Goal: Information Seeking & Learning: Learn about a topic

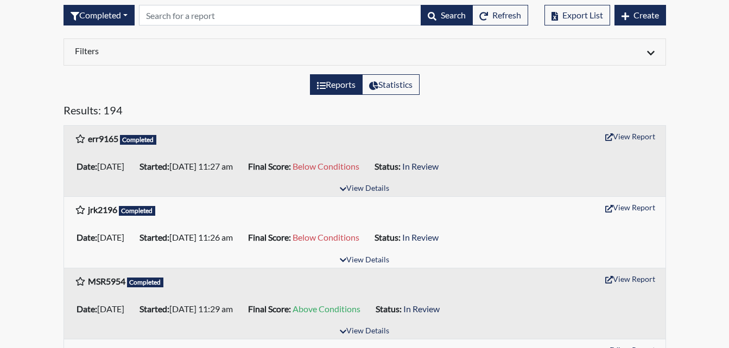
scroll to position [108, 0]
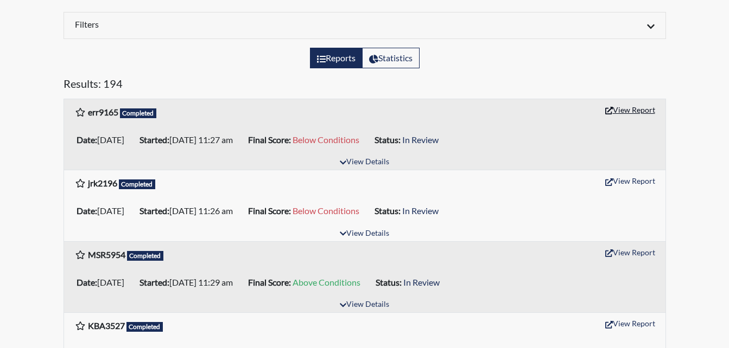
click at [619, 104] on button "View Report" at bounding box center [630, 109] width 60 height 17
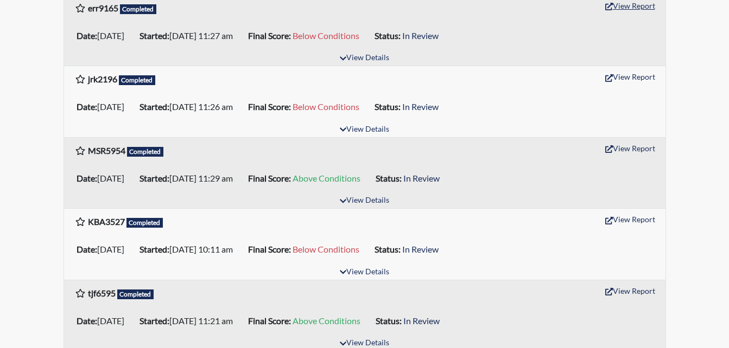
scroll to position [217, 0]
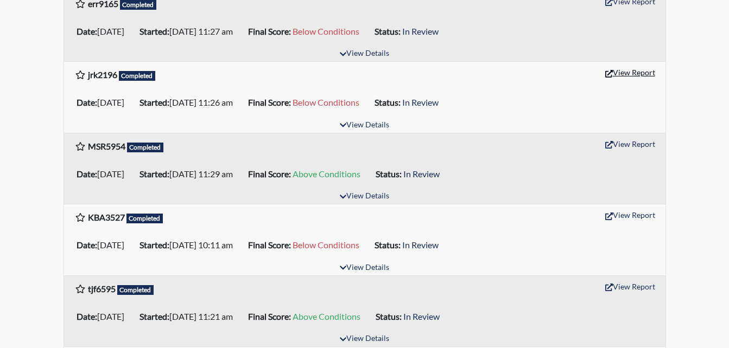
click at [614, 72] on button "View Report" at bounding box center [630, 72] width 60 height 17
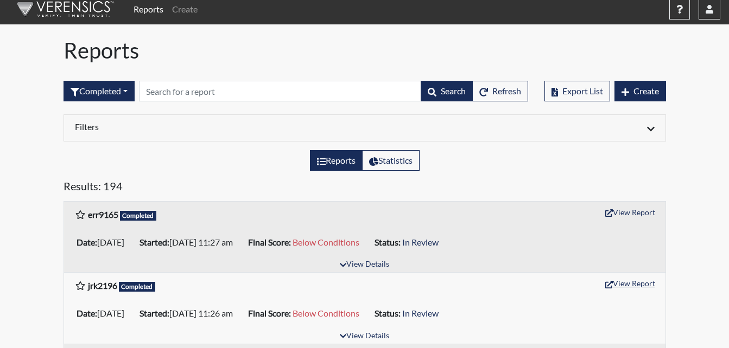
scroll to position [0, 0]
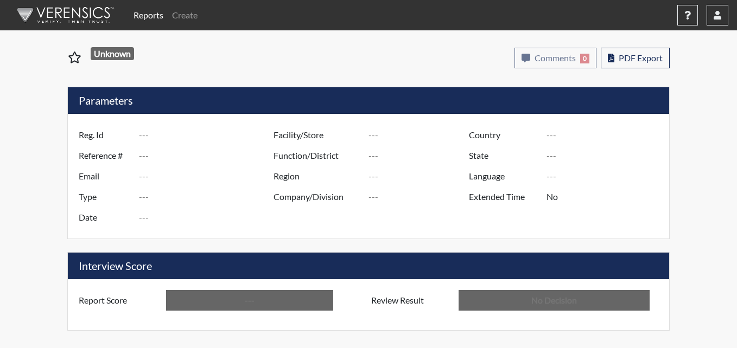
type input "err9165"
type input "51464"
type input "---"
type input "Corrections Pre-Employment"
type input "Sep 25, 2025"
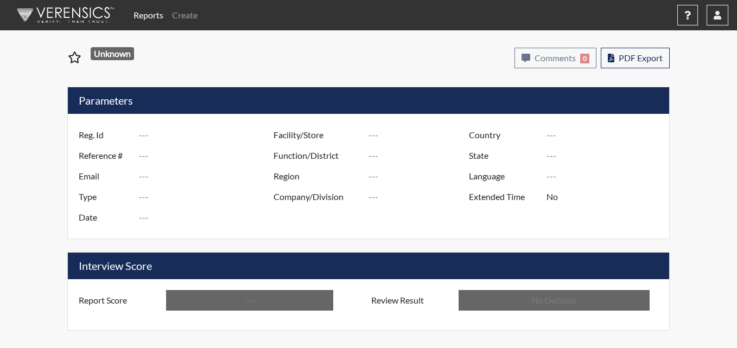
type input "Metro Re-Entry Facility"
type input "[GEOGRAPHIC_DATA]"
type input "[US_STATE]"
type input "English"
type input "Below Conditions"
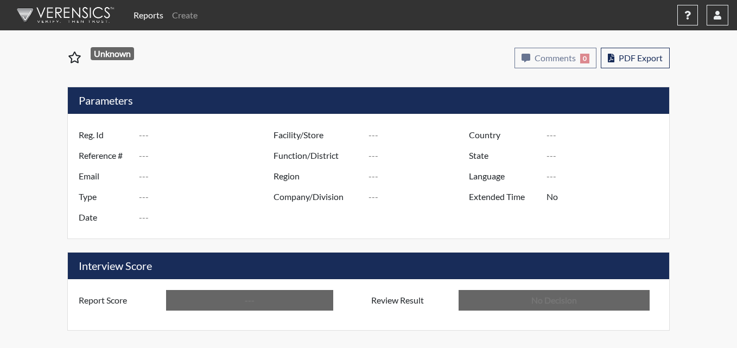
type input "In Review"
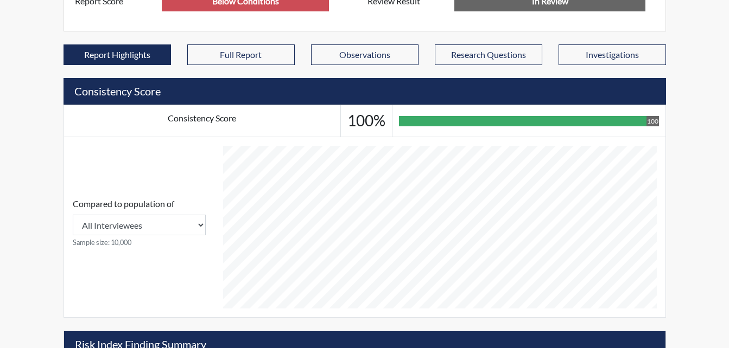
scroll to position [470, 0]
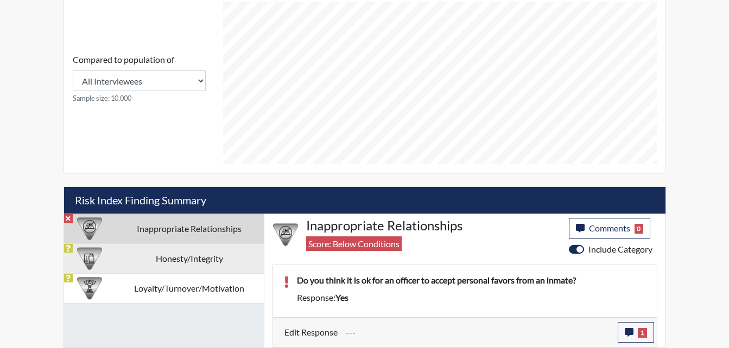
click at [144, 260] on td "Honesty/Integrity" at bounding box center [189, 259] width 149 height 30
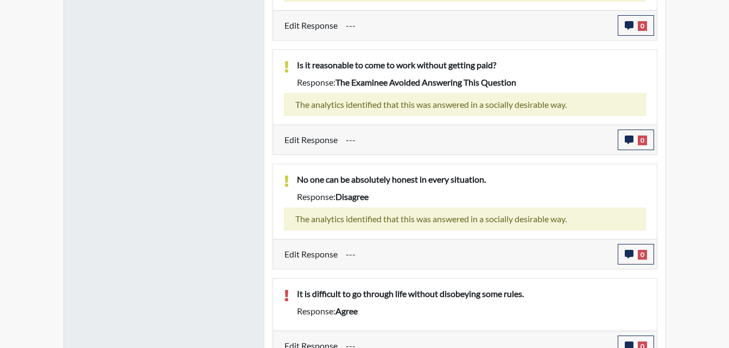
scroll to position [988, 0]
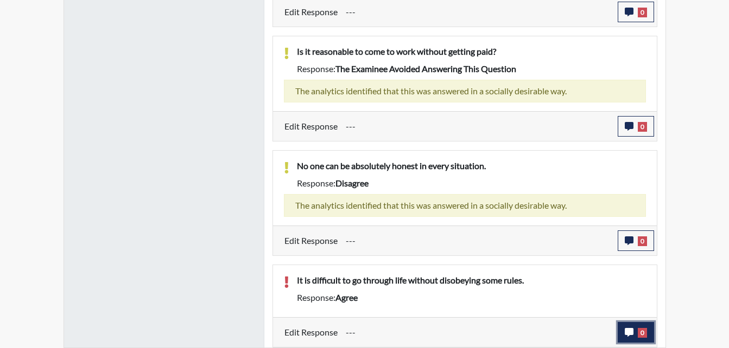
click at [627, 330] on icon "button" at bounding box center [628, 332] width 9 height 9
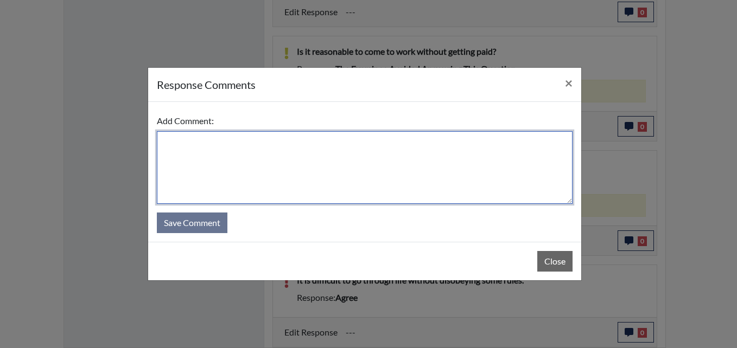
click at [318, 169] on textarea at bounding box center [365, 167] width 416 height 73
click at [207, 141] on textarea "Applicant Disagree with the question." at bounding box center [365, 167] width 416 height 73
click at [310, 151] on textarea "Applicant disagree with the question." at bounding box center [365, 167] width 416 height 73
drag, startPoint x: 201, startPoint y: 140, endPoint x: 149, endPoint y: 131, distance: 52.3
click at [149, 131] on div "Add Comment: Applicant disagree with the question. Save Comment" at bounding box center [364, 172] width 433 height 140
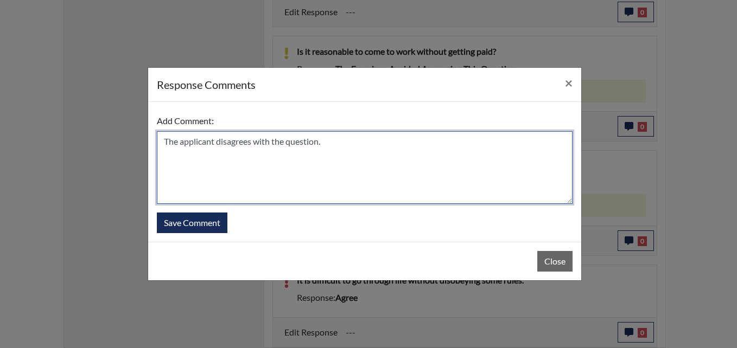
click at [335, 144] on textarea "The applicant disagrees with the question." at bounding box center [365, 167] width 416 height 73
type textarea "The applicant disagrees with the question."
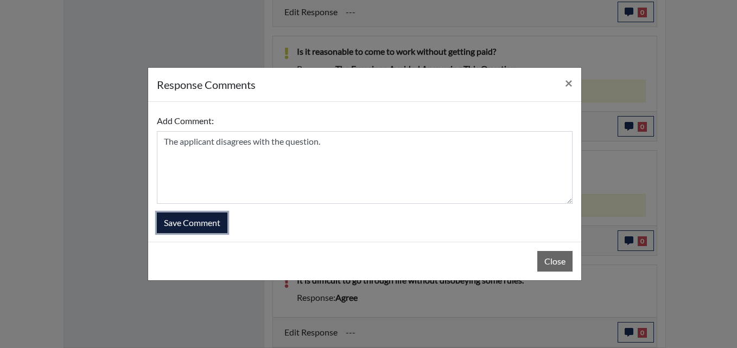
click at [206, 230] on button "Save Comment" at bounding box center [192, 223] width 71 height 21
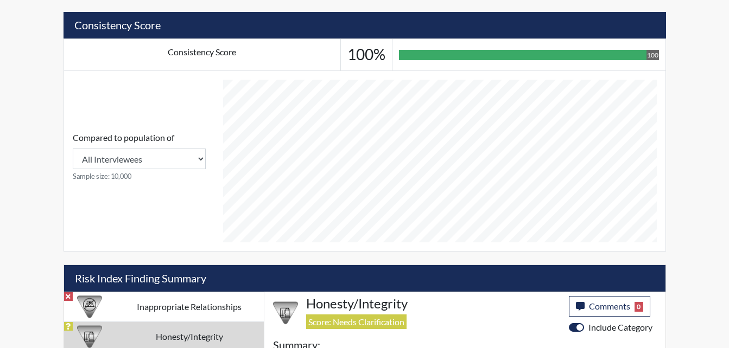
scroll to position [554, 0]
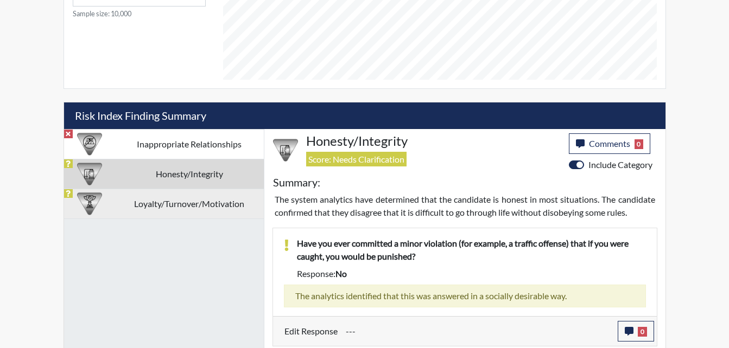
click at [206, 211] on td "Loyalty/Turnover/Motivation" at bounding box center [189, 204] width 149 height 30
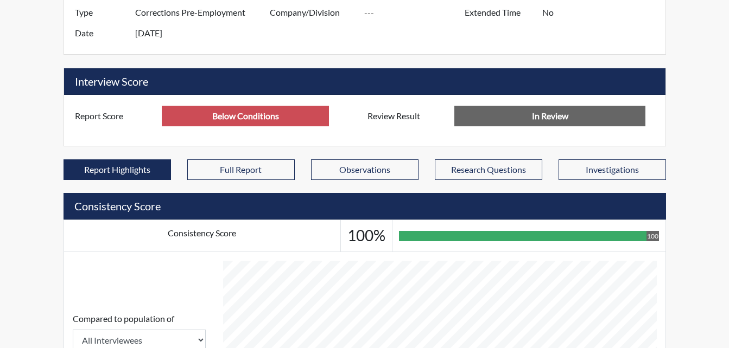
scroll to position [54, 0]
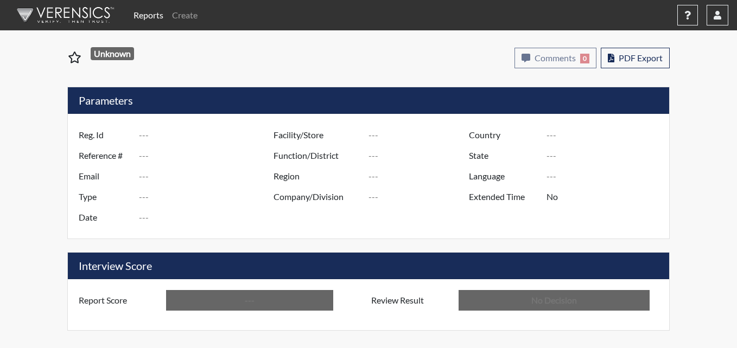
type input "jrk2196"
type input "51447"
type input "---"
type input "Corrections Pre-Employment"
type input "Sep 24, 2025"
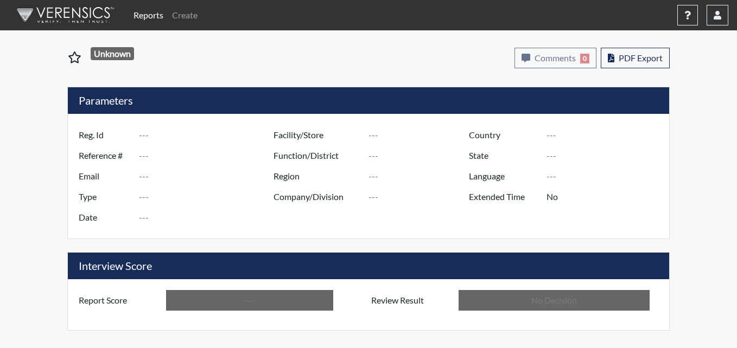
type input "Metro Re-Entry Facility"
type input "[GEOGRAPHIC_DATA]"
type input "[US_STATE]"
type input "English"
type input "Below Conditions"
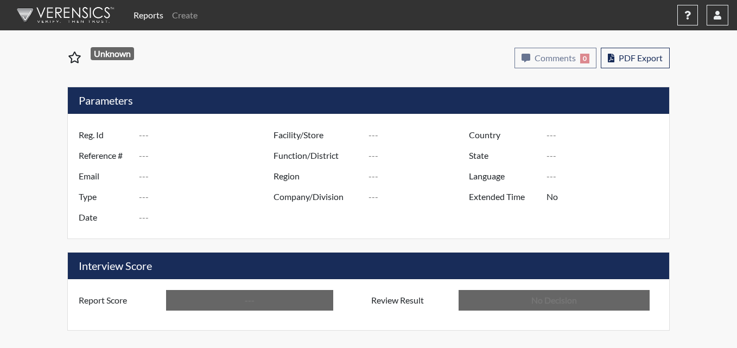
type input "In Review"
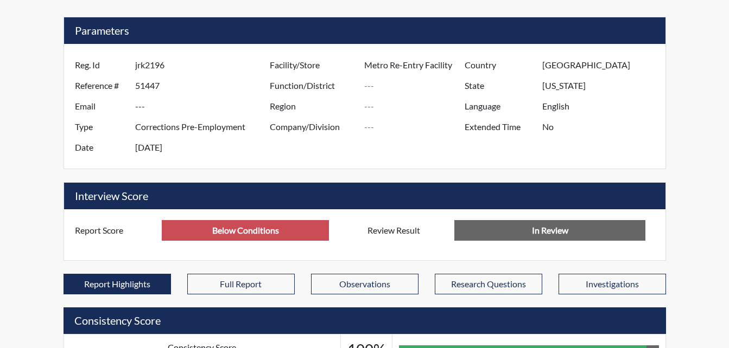
scroll to position [180, 451]
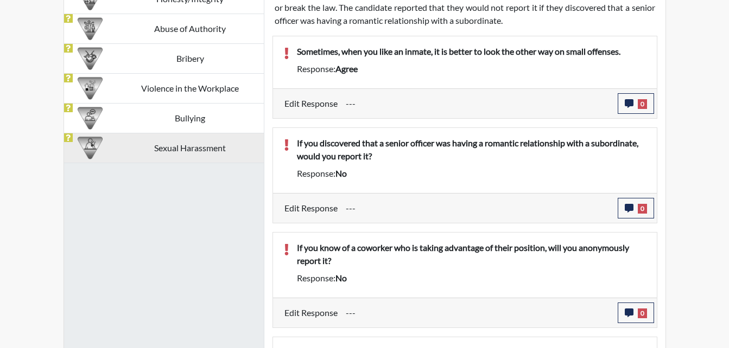
click at [205, 141] on td "Sexual Harassment" at bounding box center [190, 148] width 147 height 30
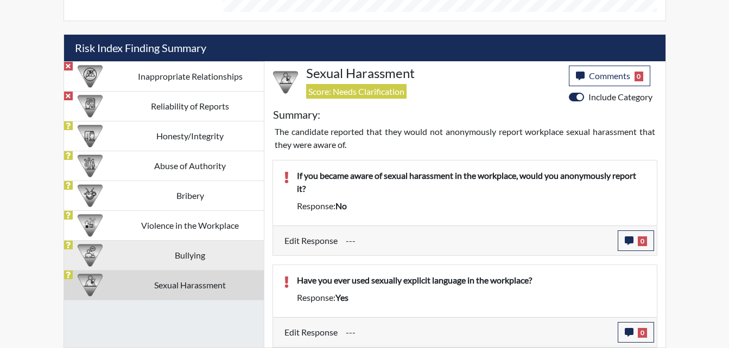
click at [187, 257] on td "Bullying" at bounding box center [190, 255] width 147 height 30
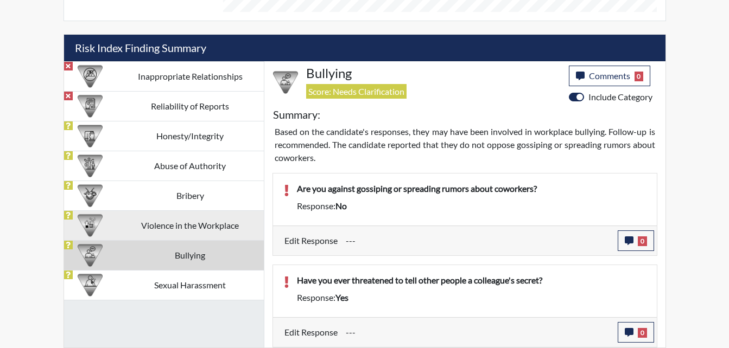
click at [193, 226] on td "Violence in the Workplace" at bounding box center [190, 225] width 147 height 30
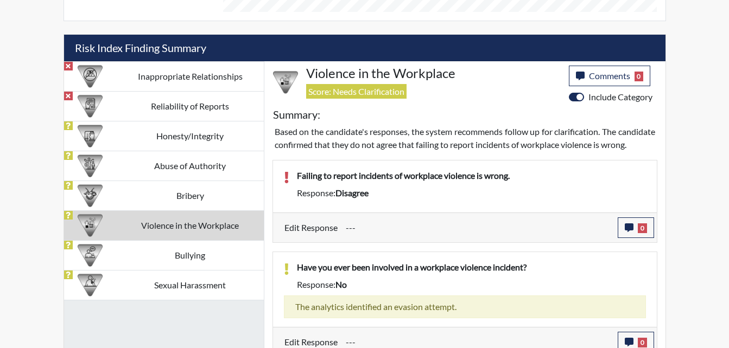
scroll to position [645, 0]
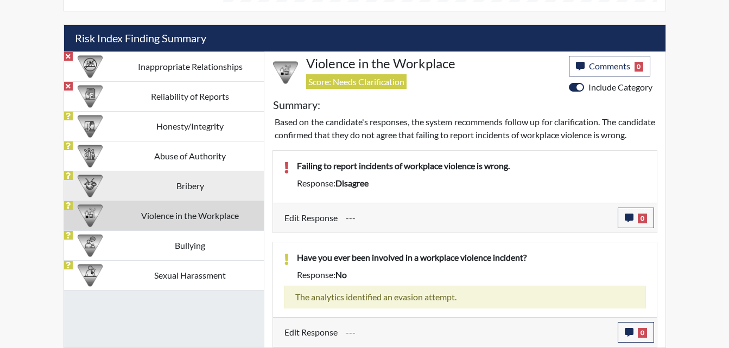
click at [207, 180] on td "Bribery" at bounding box center [190, 186] width 147 height 30
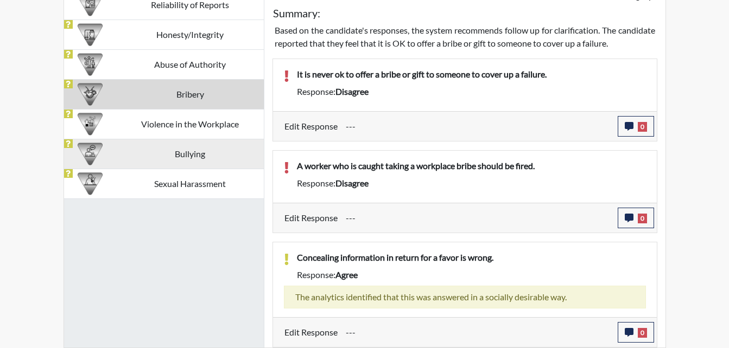
scroll to position [669, 0]
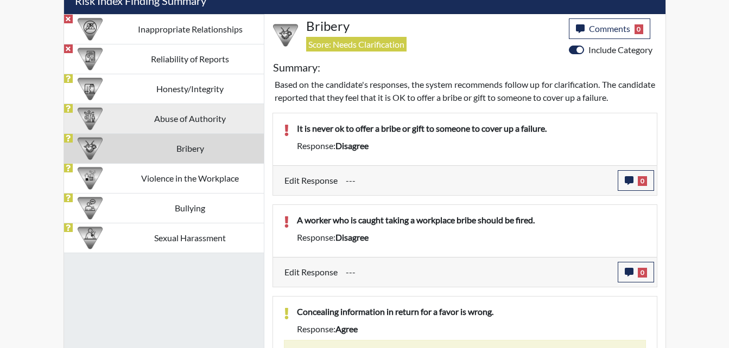
click at [206, 121] on td "Abuse of Authority" at bounding box center [190, 119] width 147 height 30
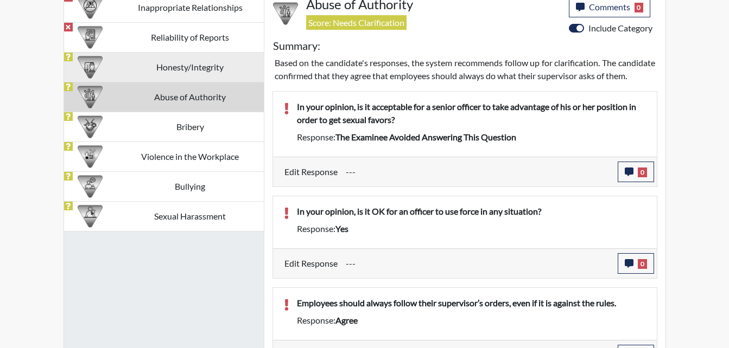
scroll to position [673, 0]
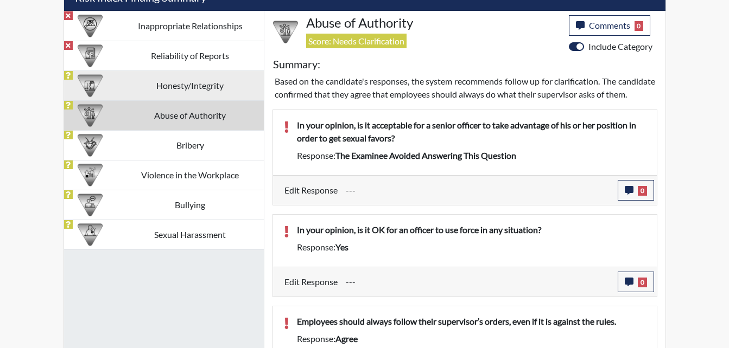
click at [190, 90] on td "Honesty/Integrity" at bounding box center [190, 86] width 147 height 30
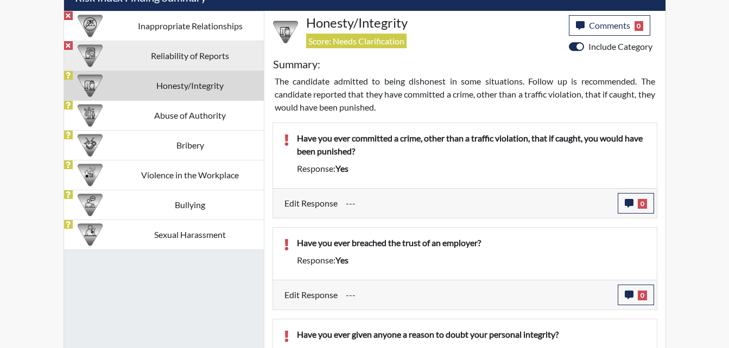
click at [201, 55] on td "Reliability of Reports" at bounding box center [190, 56] width 147 height 30
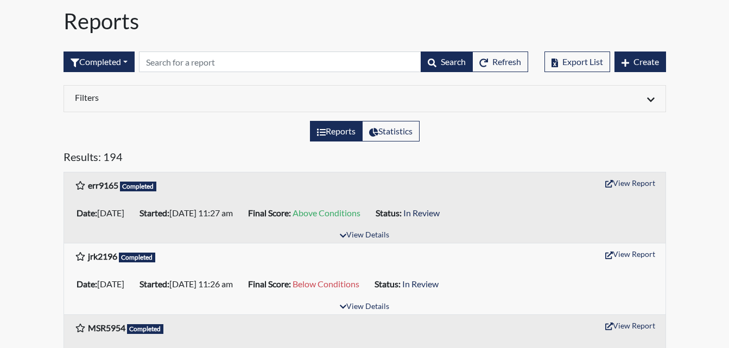
scroll to position [54, 0]
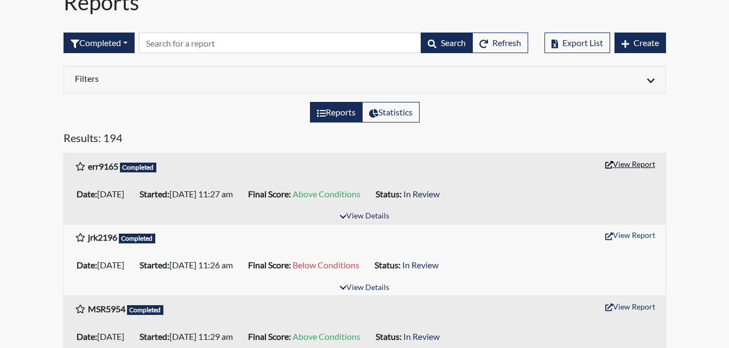
click at [622, 167] on button "View Report" at bounding box center [630, 164] width 60 height 17
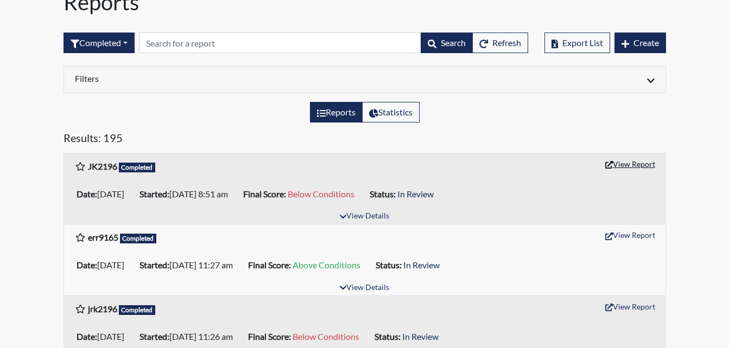
click at [638, 165] on button "View Report" at bounding box center [630, 164] width 60 height 17
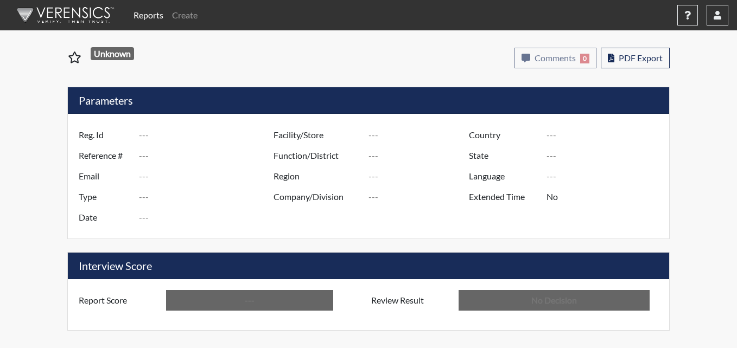
type input "err9165"
type input "51464"
type input "---"
type input "Corrections Pre-Employment"
type input "[DATE]"
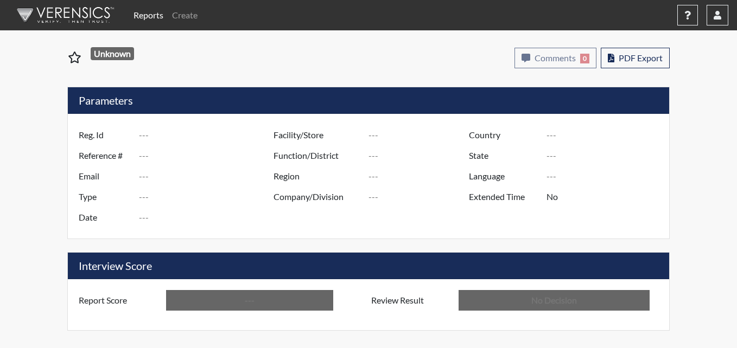
type input "Metro Re-Entry Facility"
type input "[GEOGRAPHIC_DATA]"
type input "[US_STATE]"
type input "English"
type input "Above Conditions"
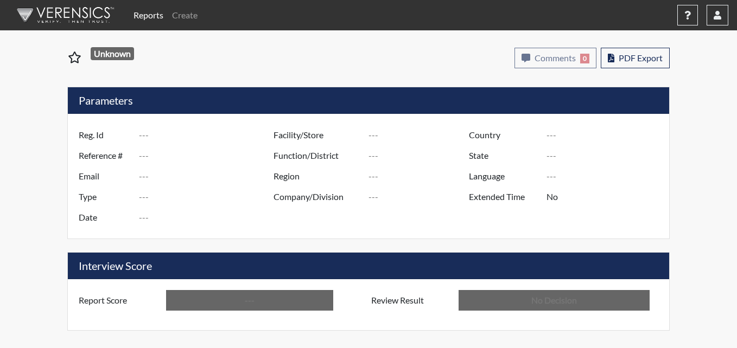
type input "In Review"
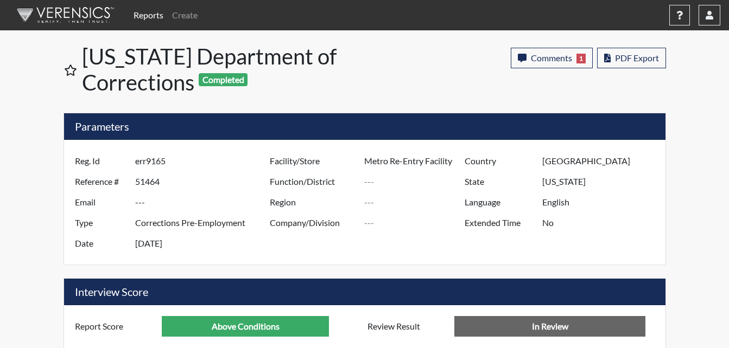
scroll to position [542292, 542022]
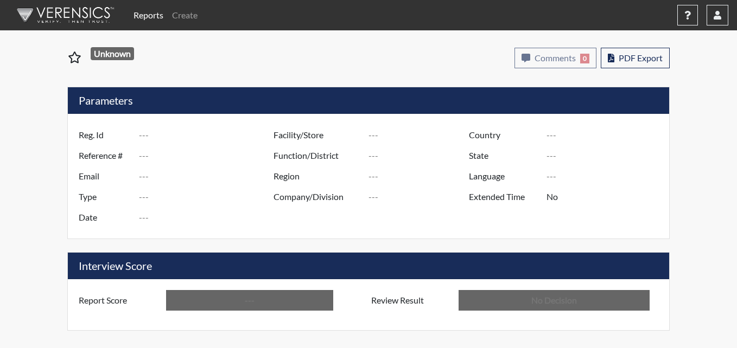
type input "JK2196"
type input "51475"
type input "---"
type input "Corrections Pre-Employment"
type input "[DATE]"
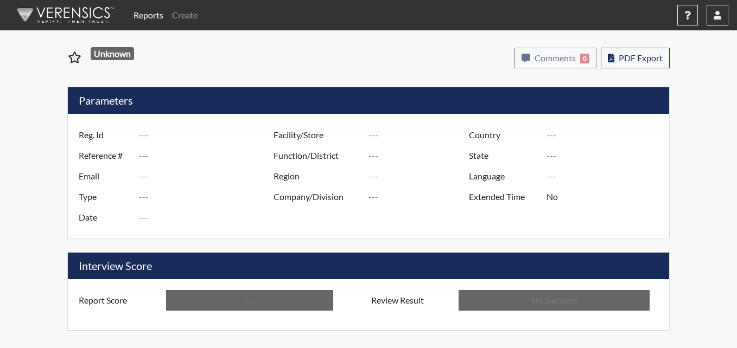
type input "Metro Re-Entry Facility"
type input "[GEOGRAPHIC_DATA]"
type input "[US_STATE]"
type input "English"
type input "Below Conditions"
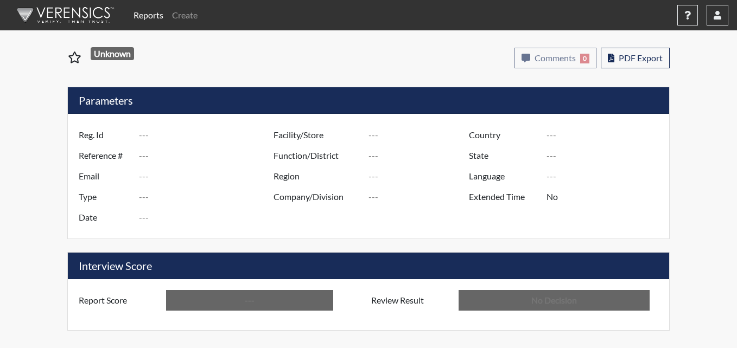
type input "In Review"
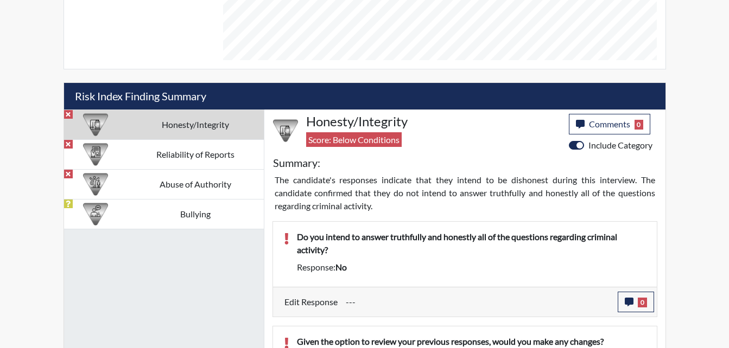
scroll to position [597, 0]
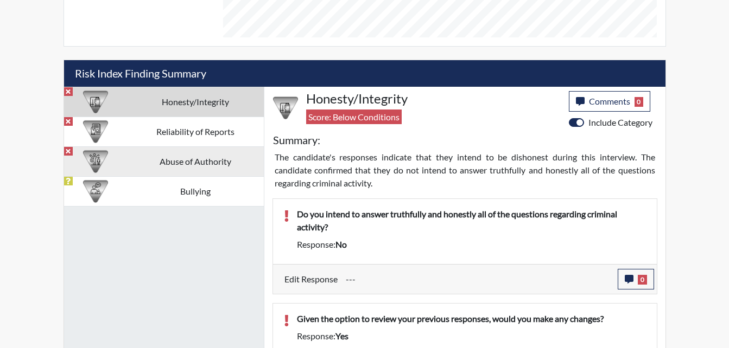
click at [205, 163] on td "Abuse of Authority" at bounding box center [195, 161] width 137 height 30
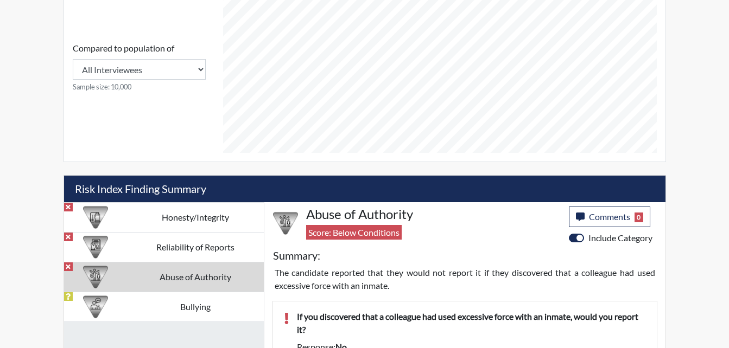
scroll to position [514, 0]
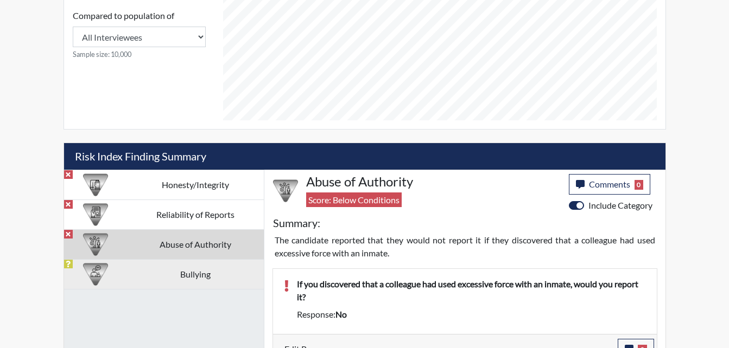
click at [188, 272] on td "Bullying" at bounding box center [195, 274] width 137 height 30
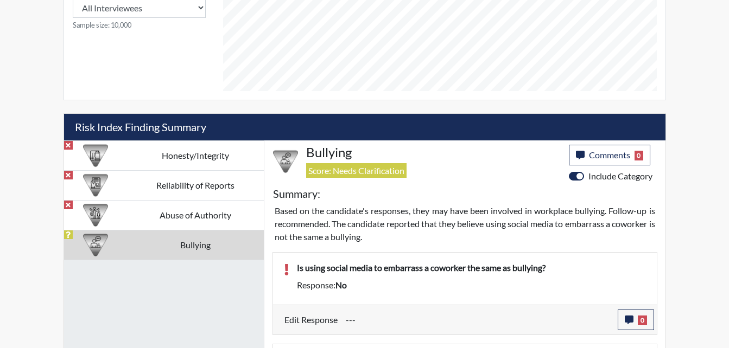
scroll to position [520, 0]
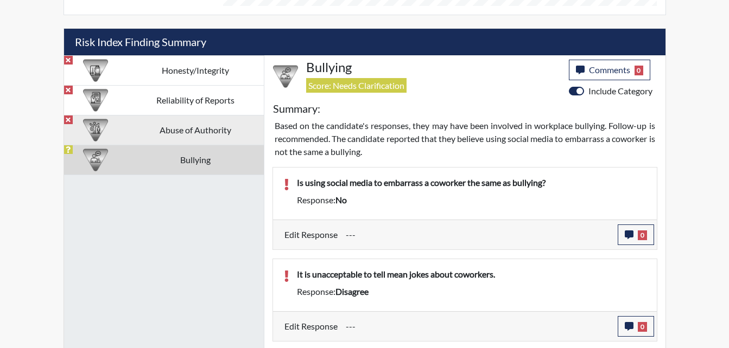
click at [200, 135] on td "Abuse of Authority" at bounding box center [195, 130] width 137 height 30
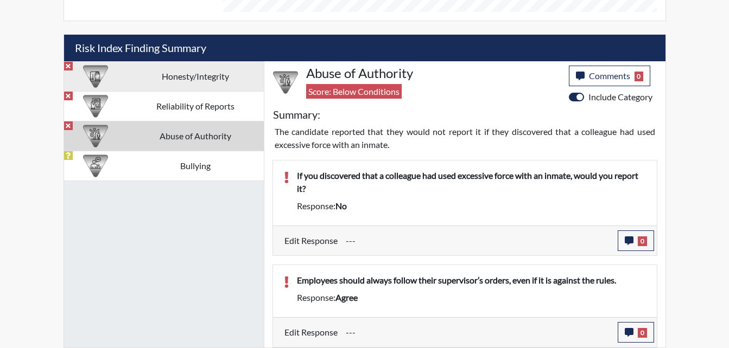
click at [191, 81] on td "Honesty/Integrity" at bounding box center [195, 76] width 137 height 30
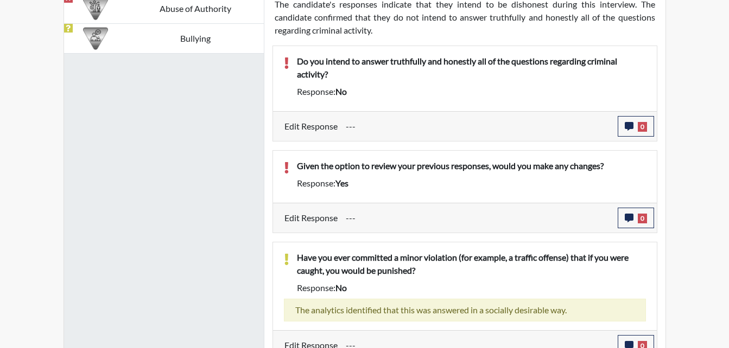
scroll to position [737, 0]
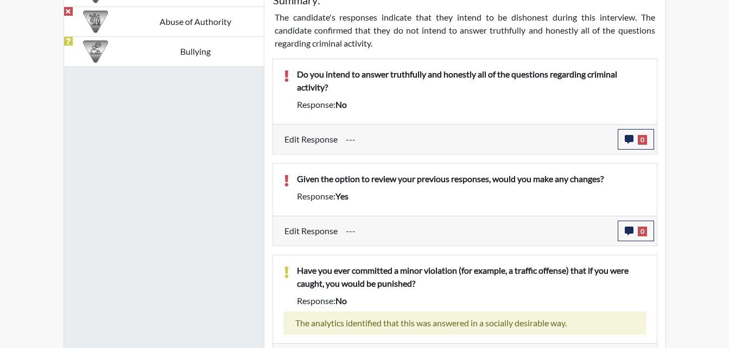
click at [344, 105] on span "no" at bounding box center [340, 104] width 11 height 10
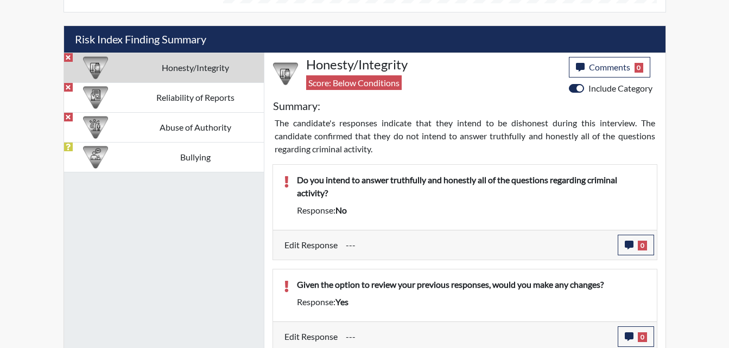
scroll to position [628, 0]
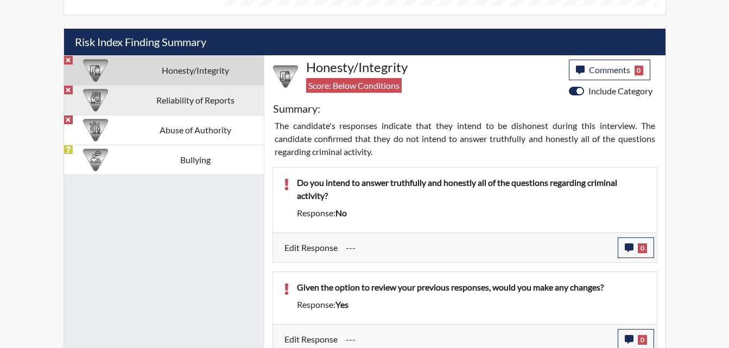
click at [206, 104] on td "Reliability of Reports" at bounding box center [195, 100] width 137 height 30
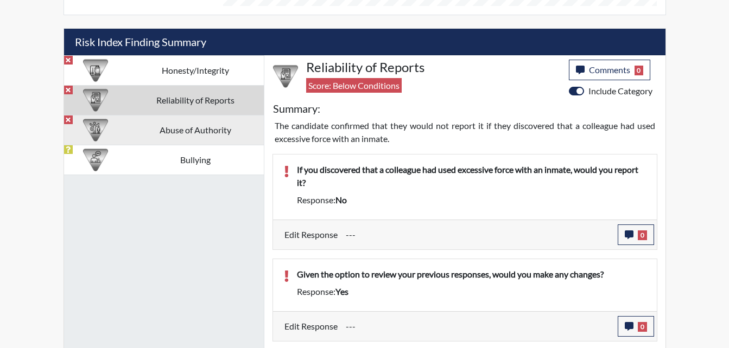
click at [204, 137] on td "Abuse of Authority" at bounding box center [195, 130] width 137 height 30
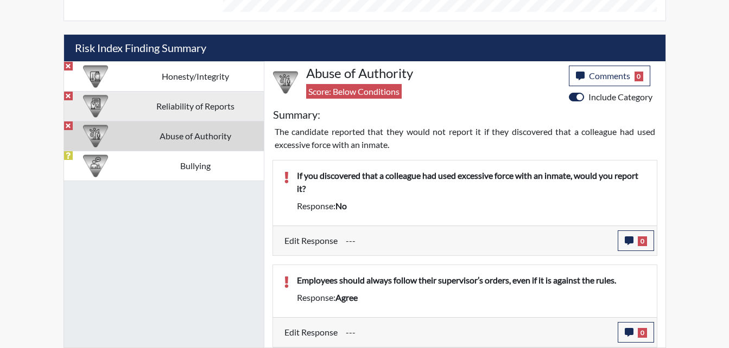
click at [176, 104] on td "Reliability of Reports" at bounding box center [195, 106] width 137 height 30
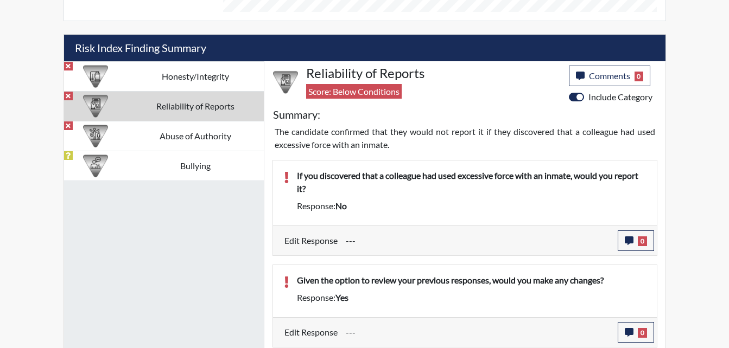
scroll to position [628, 0]
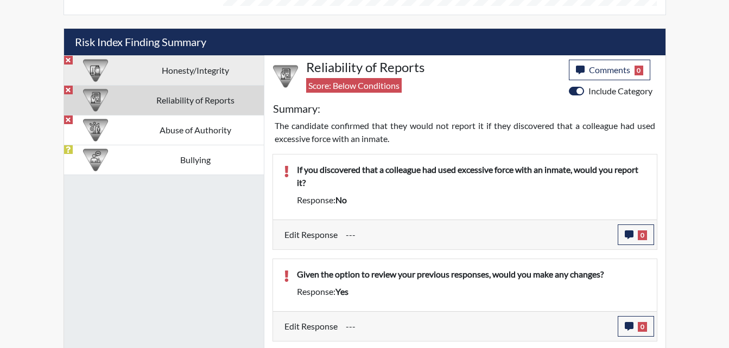
click at [189, 71] on td "Honesty/Integrity" at bounding box center [195, 70] width 137 height 30
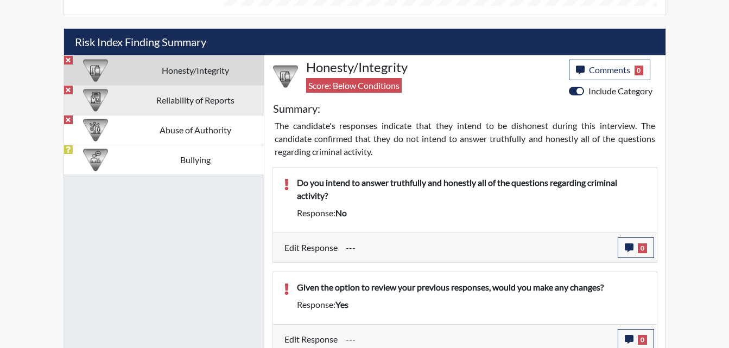
click at [229, 102] on td "Reliability of Reports" at bounding box center [195, 100] width 137 height 30
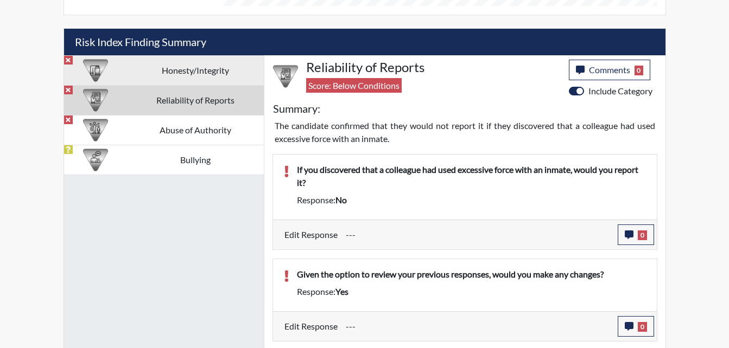
click at [204, 74] on td "Honesty/Integrity" at bounding box center [195, 70] width 137 height 30
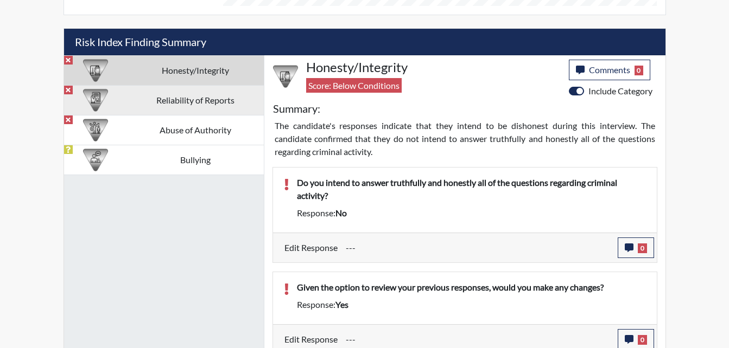
click at [191, 105] on td "Reliability of Reports" at bounding box center [195, 100] width 137 height 30
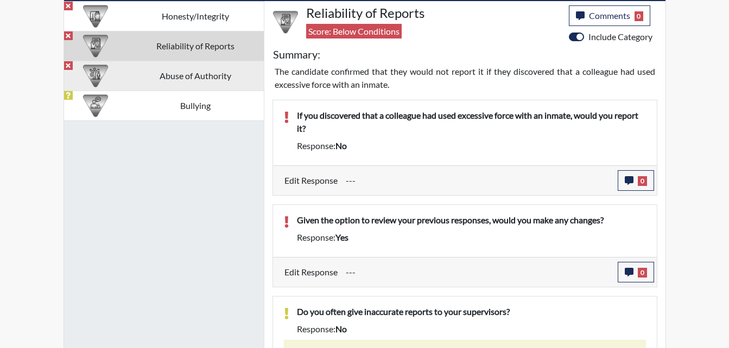
click at [191, 87] on td "Abuse of Authority" at bounding box center [195, 76] width 137 height 30
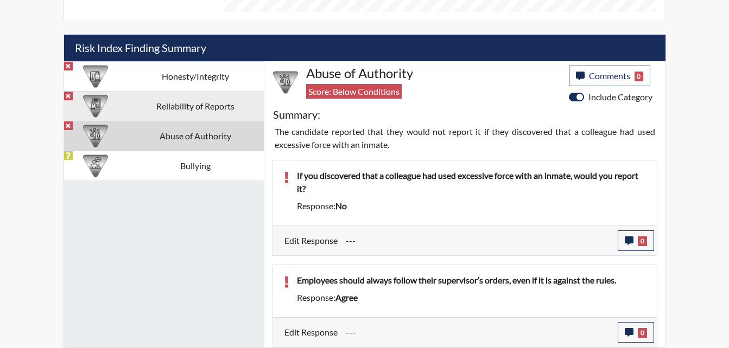
click at [194, 112] on td "Reliability of Reports" at bounding box center [195, 106] width 137 height 30
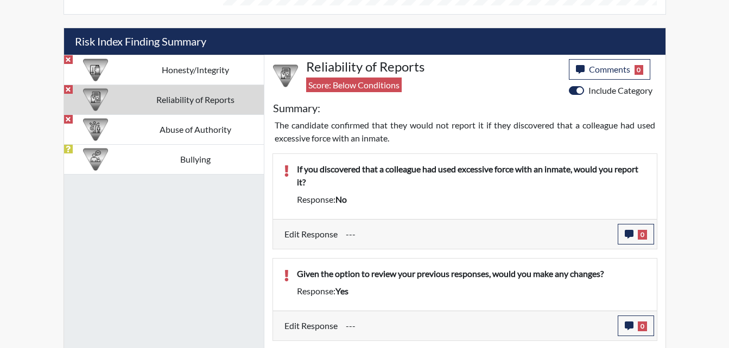
scroll to position [628, 0]
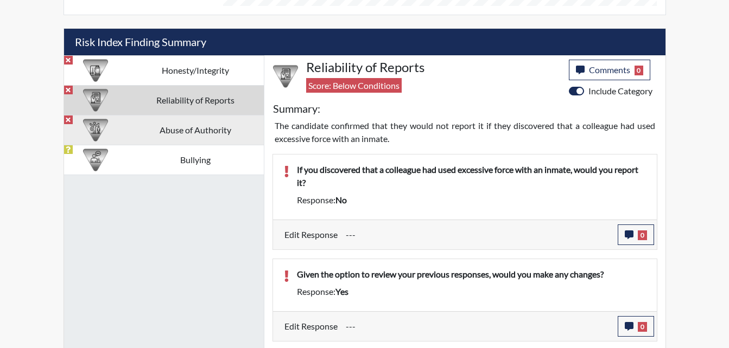
click at [199, 132] on td "Abuse of Authority" at bounding box center [195, 130] width 137 height 30
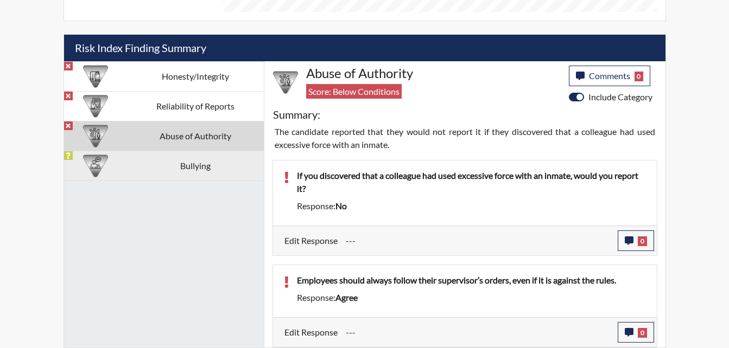
click at [214, 171] on td "Bullying" at bounding box center [195, 166] width 137 height 30
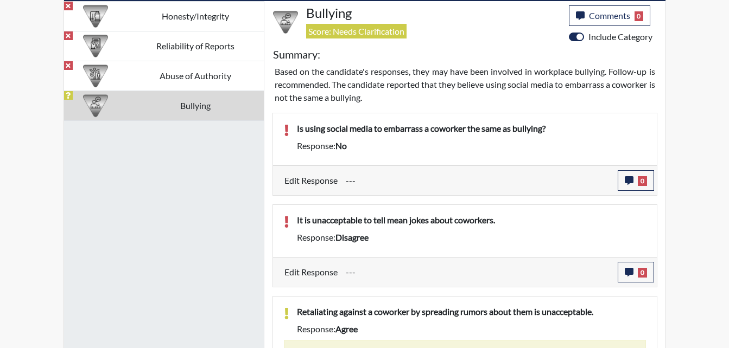
scroll to position [737, 0]
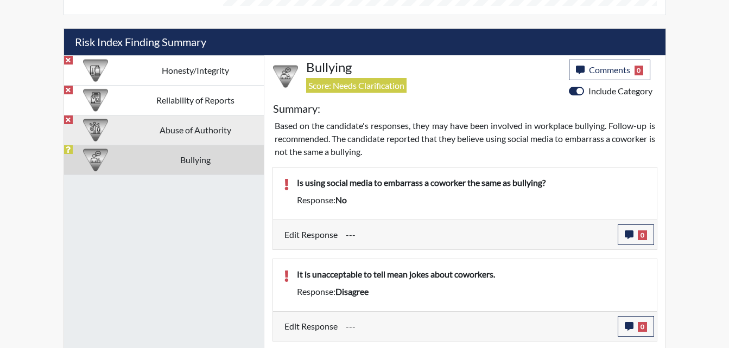
click at [193, 130] on td "Abuse of Authority" at bounding box center [195, 130] width 137 height 30
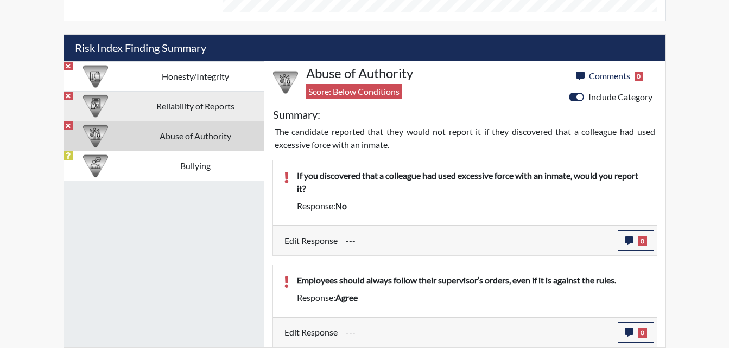
click at [193, 113] on td "Reliability of Reports" at bounding box center [195, 106] width 137 height 30
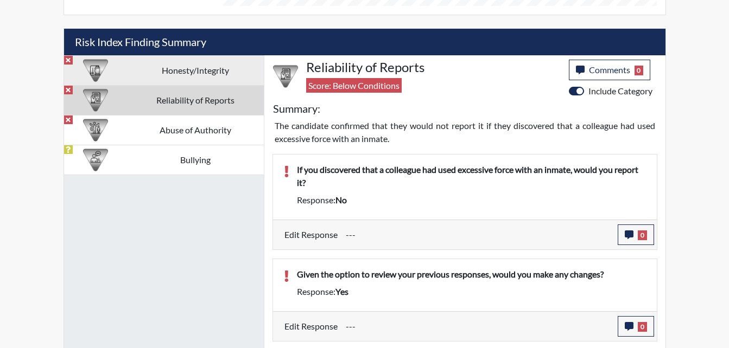
click at [198, 71] on td "Honesty/Integrity" at bounding box center [195, 70] width 137 height 30
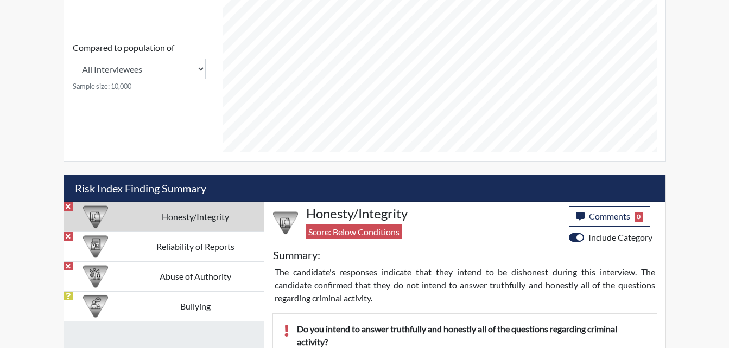
scroll to position [574, 0]
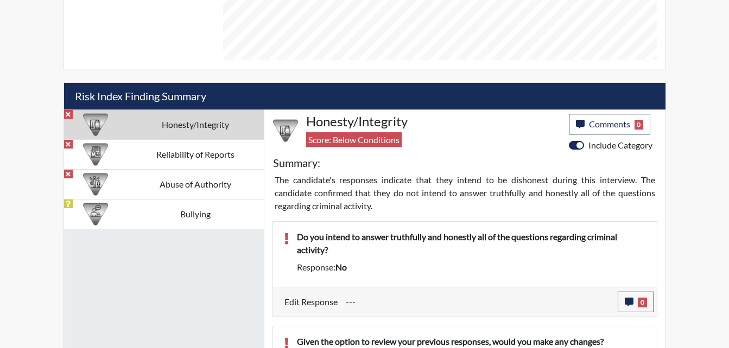
click at [195, 130] on td "Honesty/Integrity" at bounding box center [195, 125] width 137 height 30
click at [208, 131] on td "Honesty/Integrity" at bounding box center [195, 125] width 137 height 30
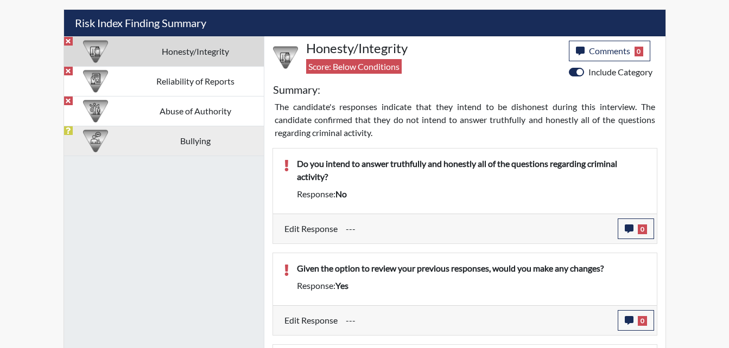
scroll to position [628, 0]
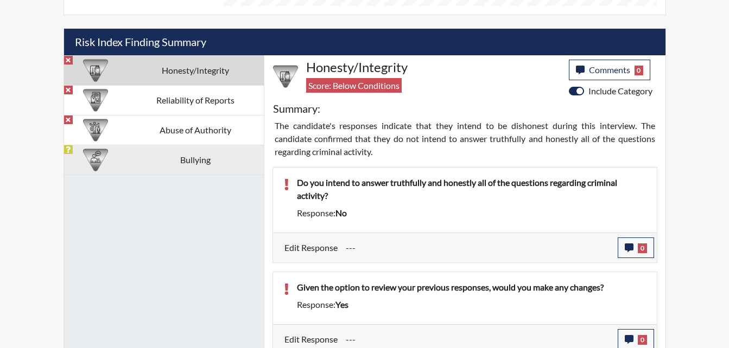
click at [204, 151] on td "Bullying" at bounding box center [195, 160] width 137 height 30
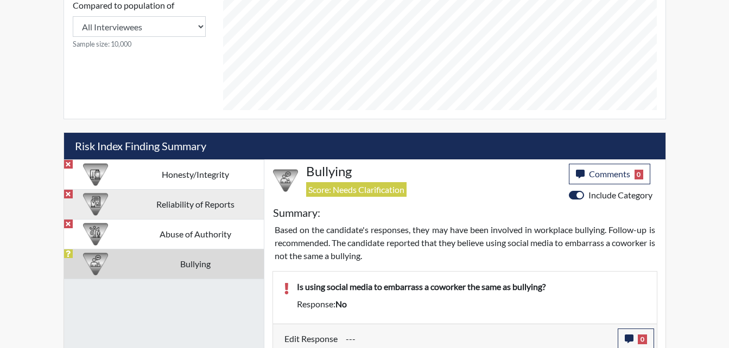
scroll to position [520, 0]
